Goal: Complete application form

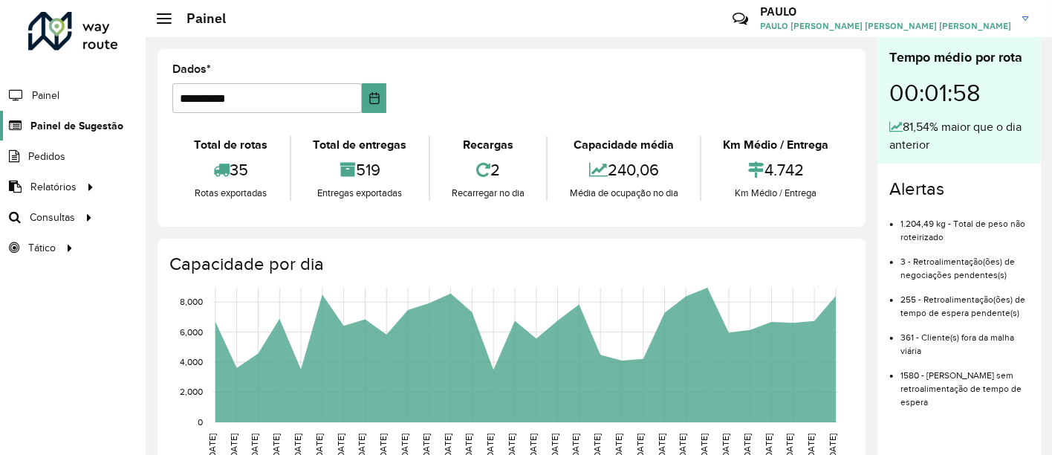
click at [102, 130] on font "Painel de Sugestão" at bounding box center [76, 126] width 93 height 12
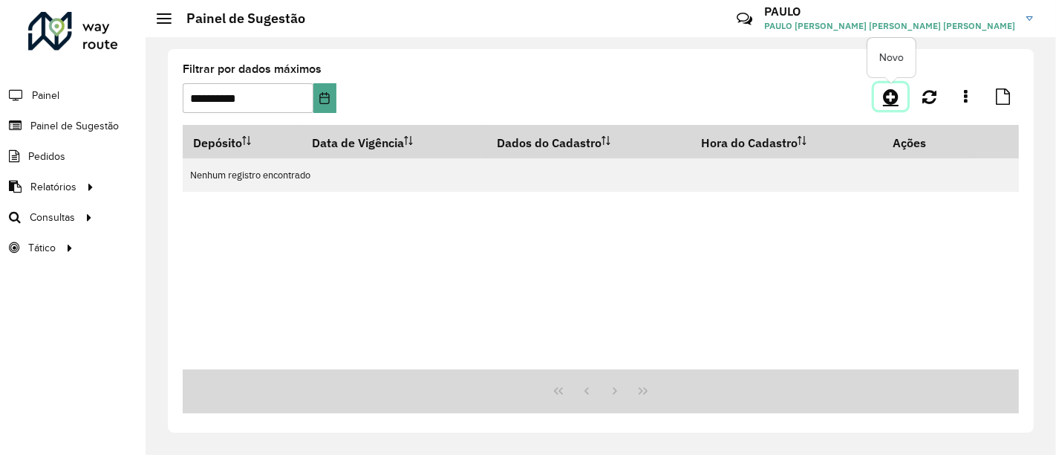
click at [902, 92] on link at bounding box center [890, 96] width 33 height 27
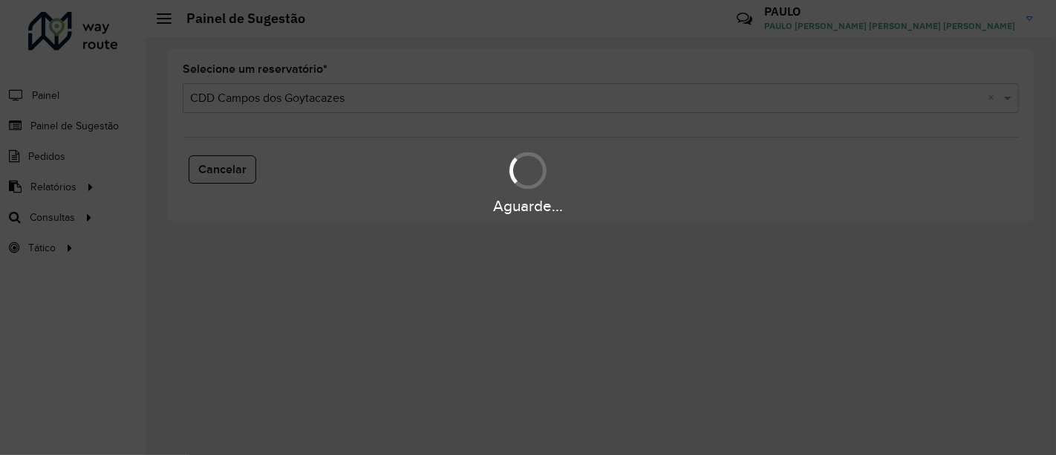
click at [682, 107] on div "Aguarde..." at bounding box center [528, 227] width 1056 height 455
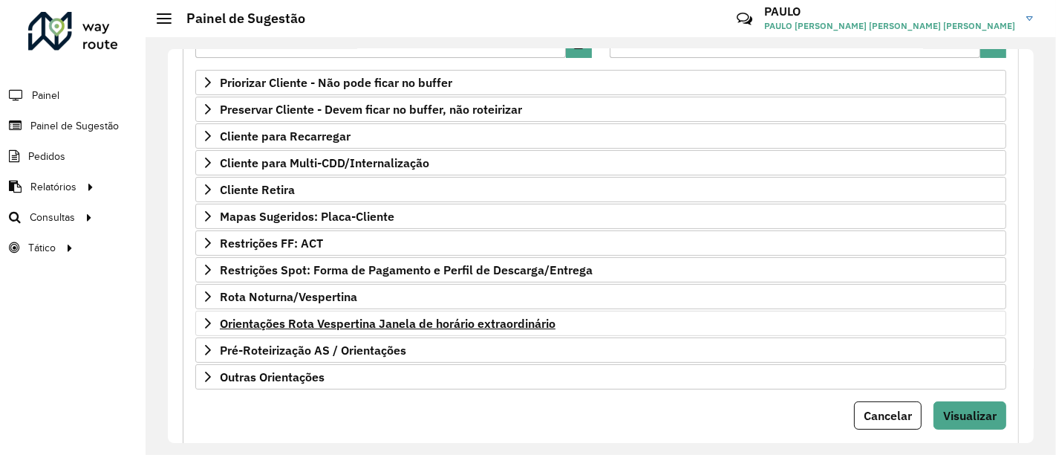
scroll to position [165, 0]
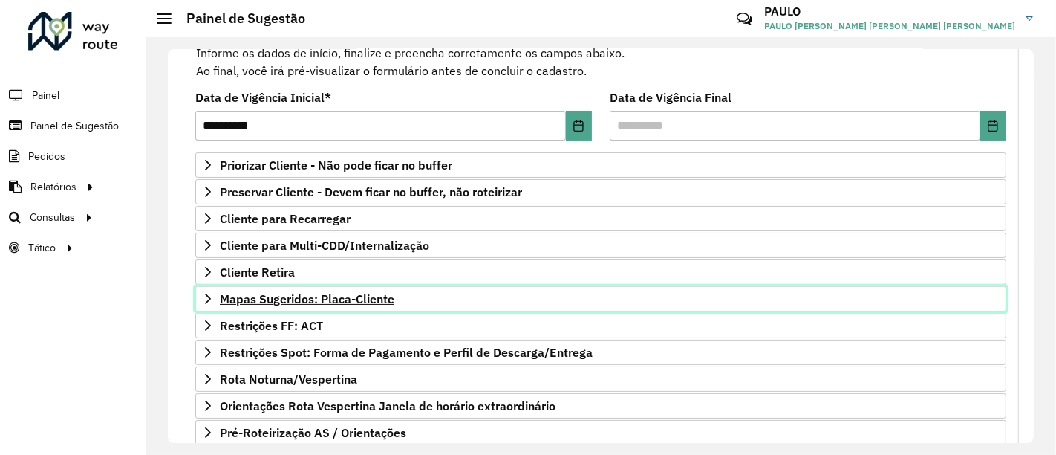
click at [353, 296] on font "Mapas Sugeridos: Placa-Cliente" at bounding box center [307, 298] width 175 height 15
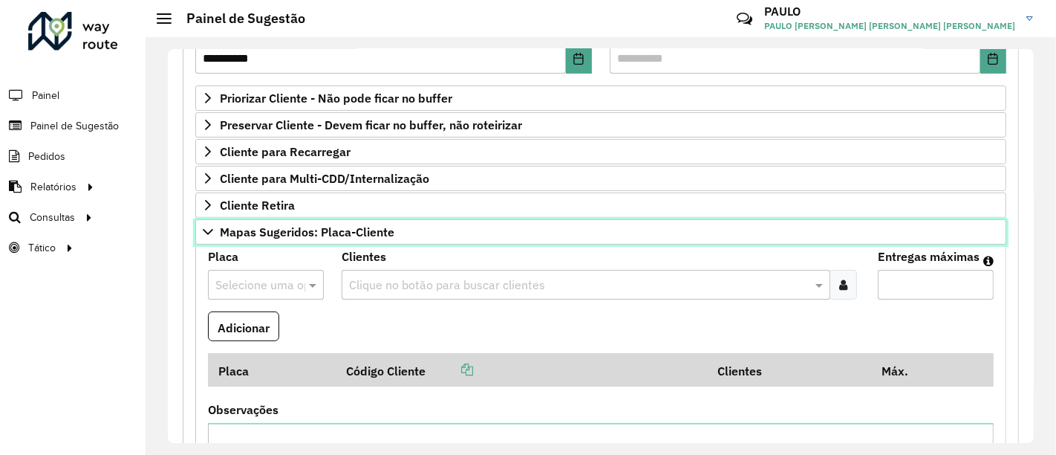
scroll to position [247, 0]
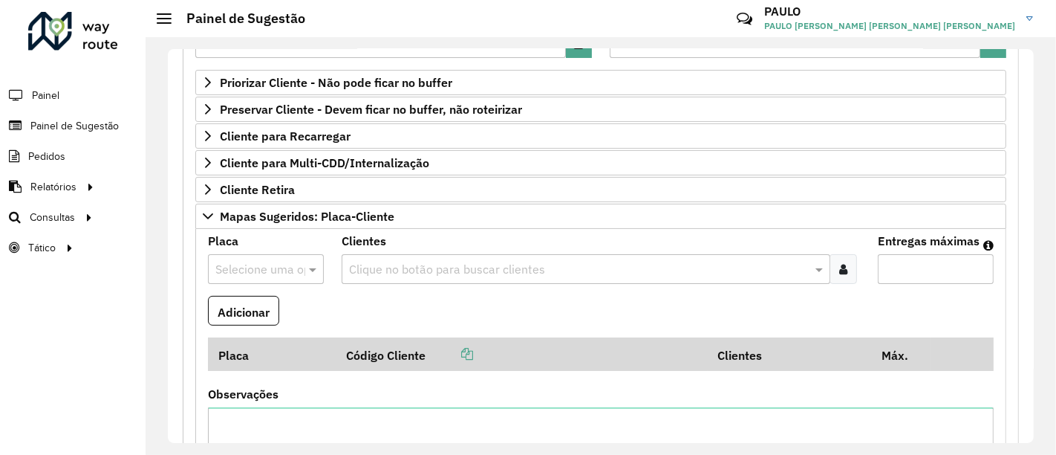
click at [296, 264] on div at bounding box center [266, 268] width 116 height 19
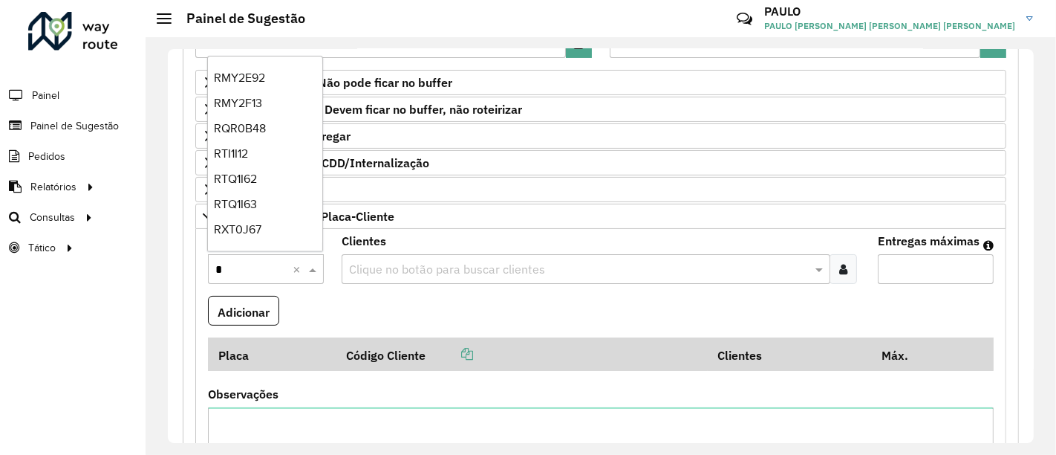
scroll to position [231, 0]
type input "**"
click at [263, 97] on div "REC0001" at bounding box center [265, 103] width 114 height 25
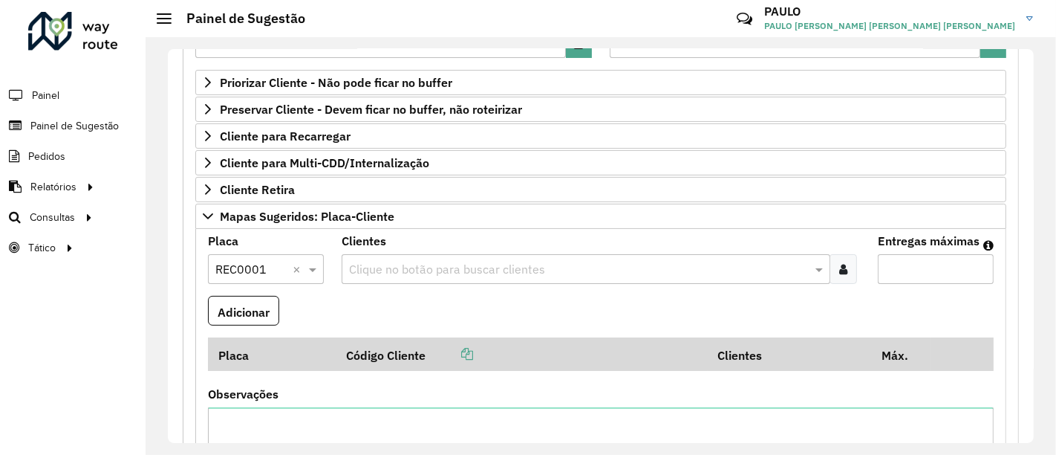
click at [580, 264] on input "text" at bounding box center [578, 270] width 466 height 18
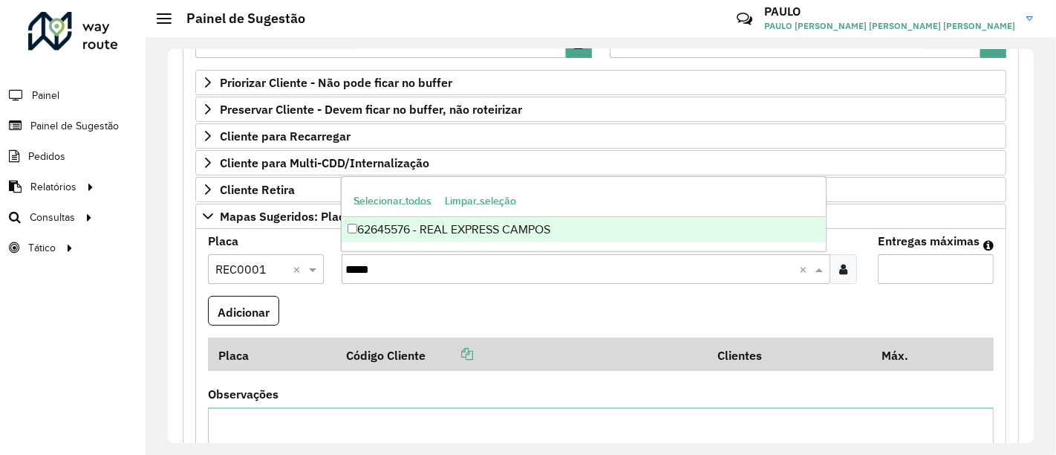
type input "*****"
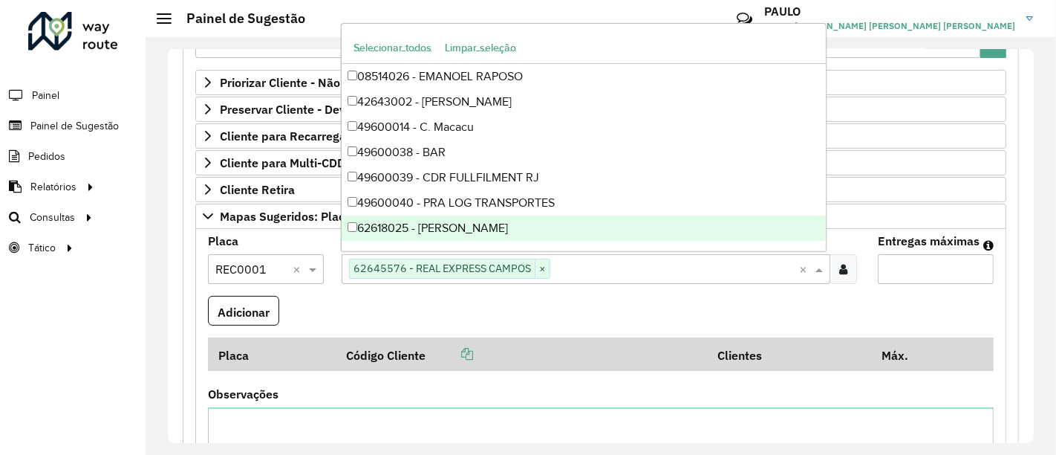
click at [932, 258] on input "Entregas máximas" at bounding box center [936, 269] width 116 height 30
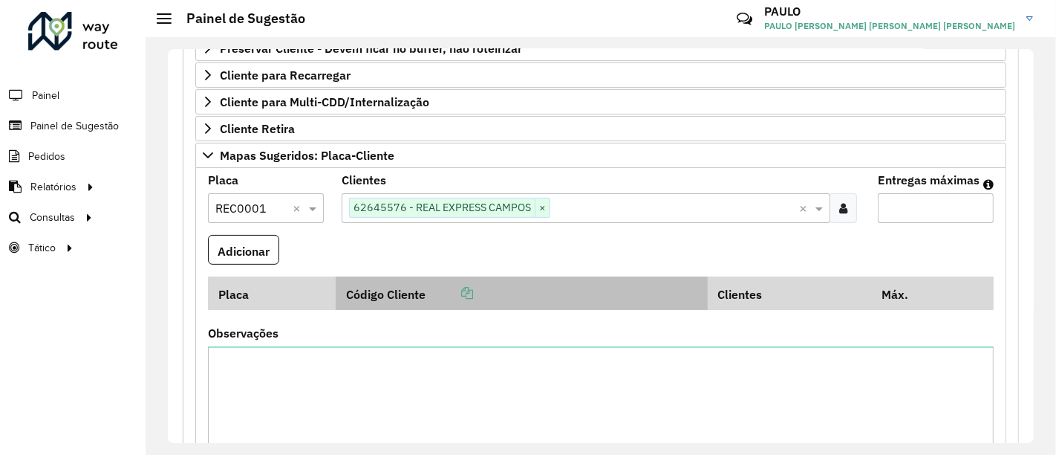
scroll to position [330, 0]
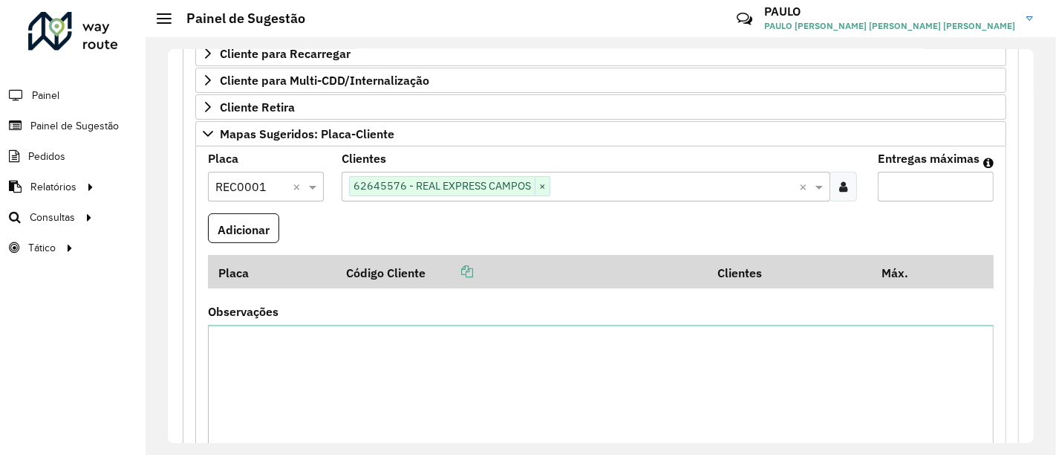
type input "*"
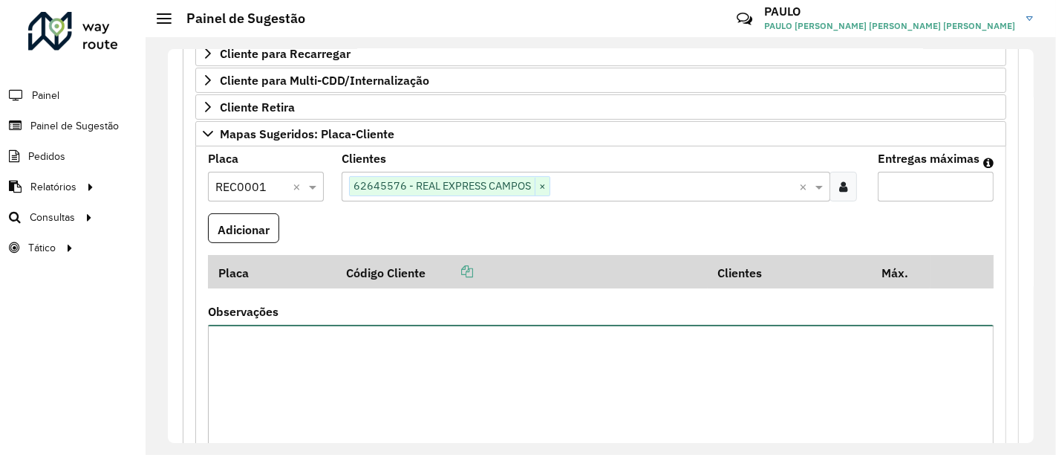
click at [619, 353] on textarea "Observações" at bounding box center [601, 388] width 786 height 126
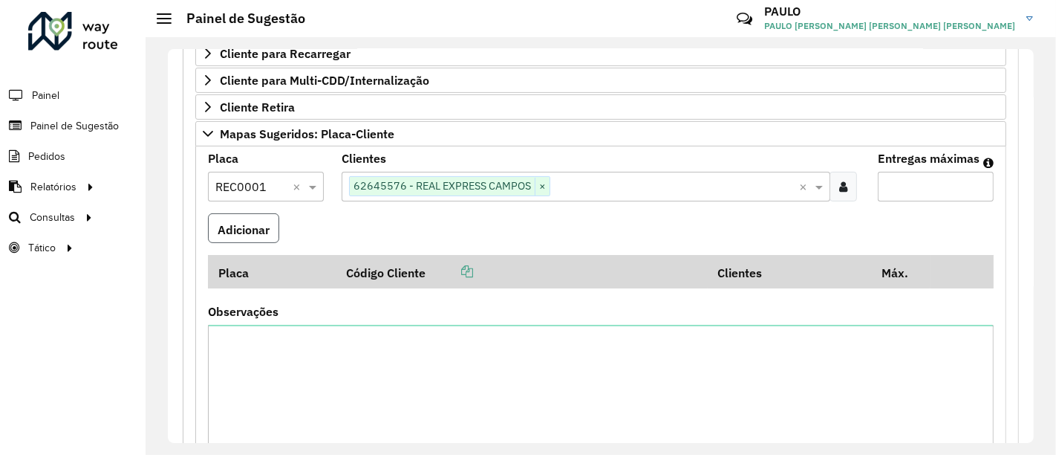
click at [235, 224] on font "Adicionar" at bounding box center [244, 228] width 52 height 15
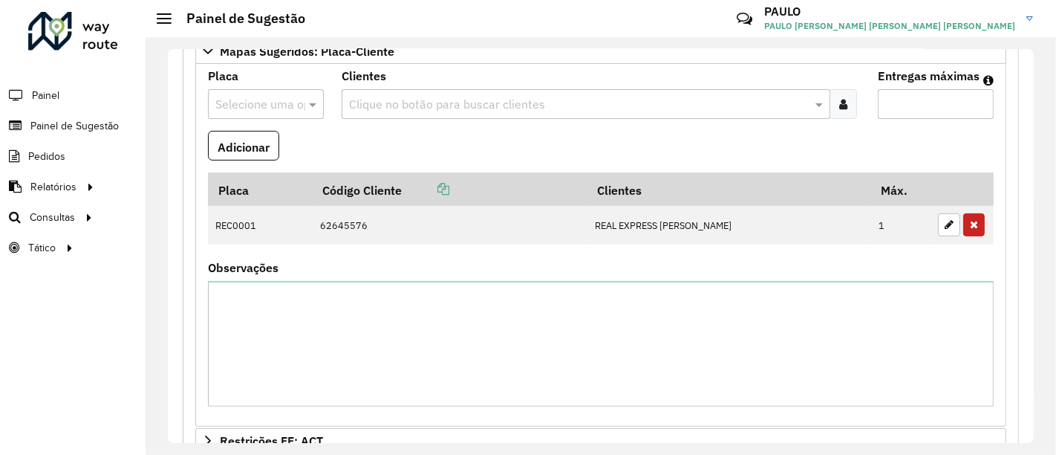
scroll to position [577, 0]
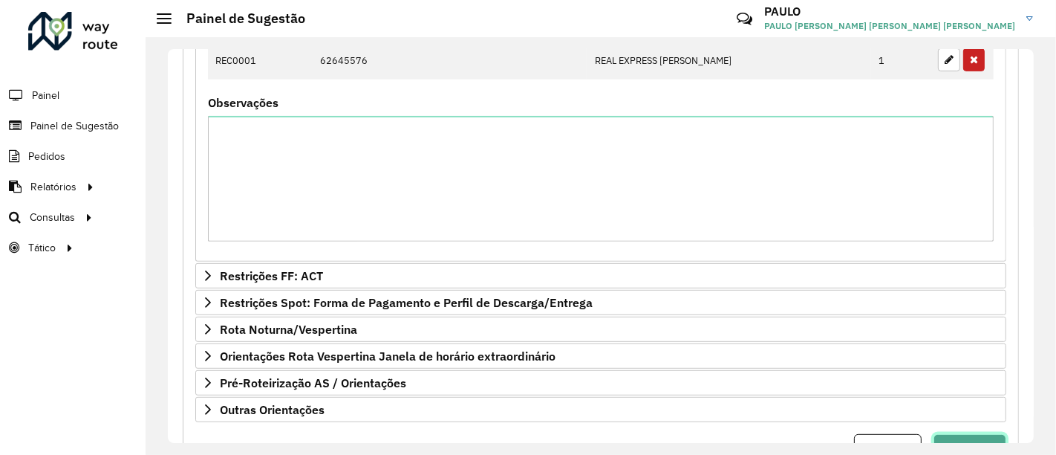
click at [975, 440] on font "Visualizar" at bounding box center [969, 447] width 53 height 15
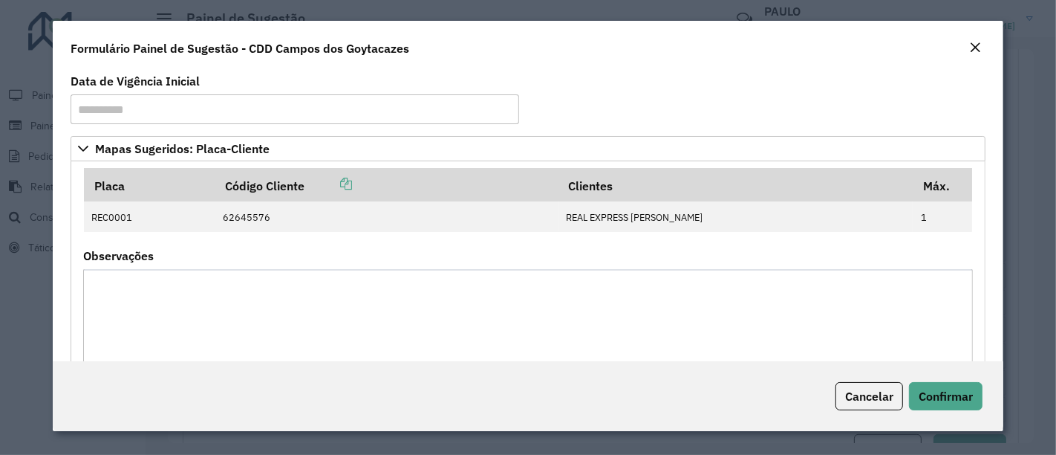
click at [975, 56] on div "Fechar" at bounding box center [975, 48] width 12 height 18
